Goal: Entertainment & Leisure: Consume media (video, audio)

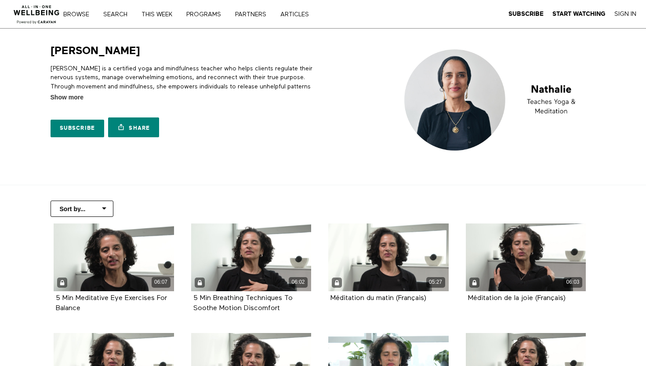
click at [447, 136] on img at bounding box center [496, 100] width 199 height 112
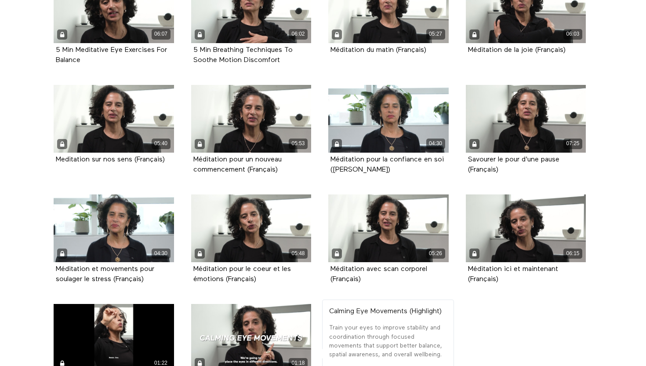
scroll to position [242, 0]
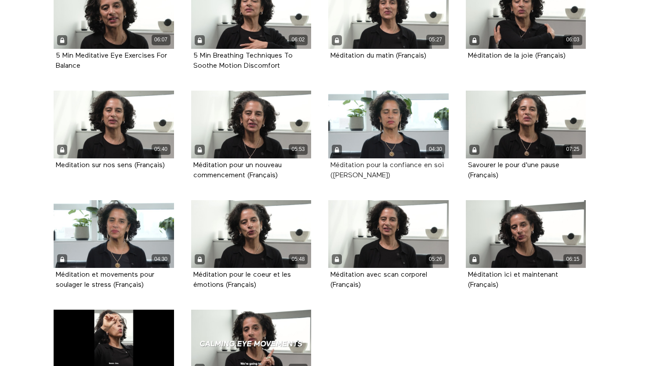
click at [376, 166] on strong "Méditation pour la confiance en soi ([PERSON_NAME])" at bounding box center [387, 170] width 113 height 17
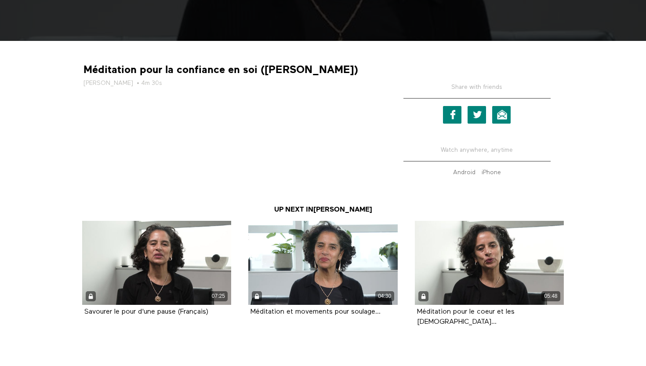
scroll to position [315, 0]
